Goal: Information Seeking & Learning: Learn about a topic

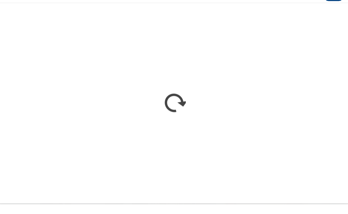
scroll to position [303, 0]
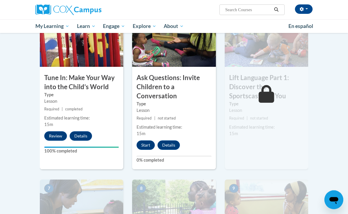
click at [147, 146] on button "Start" at bounding box center [146, 145] width 18 height 9
